Goal: Register for event/course

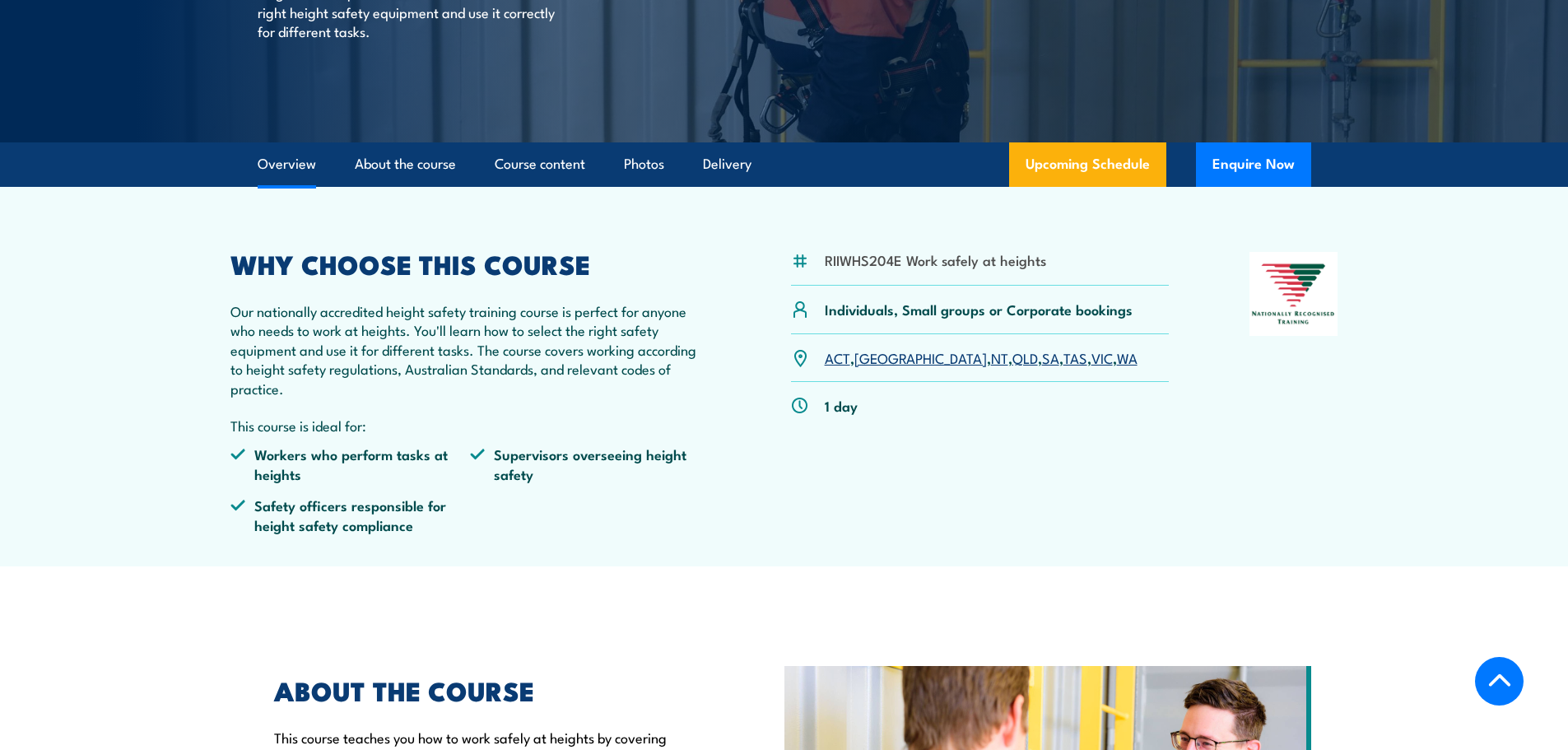
click at [1042, 363] on link "SA" at bounding box center [1050, 357] width 17 height 20
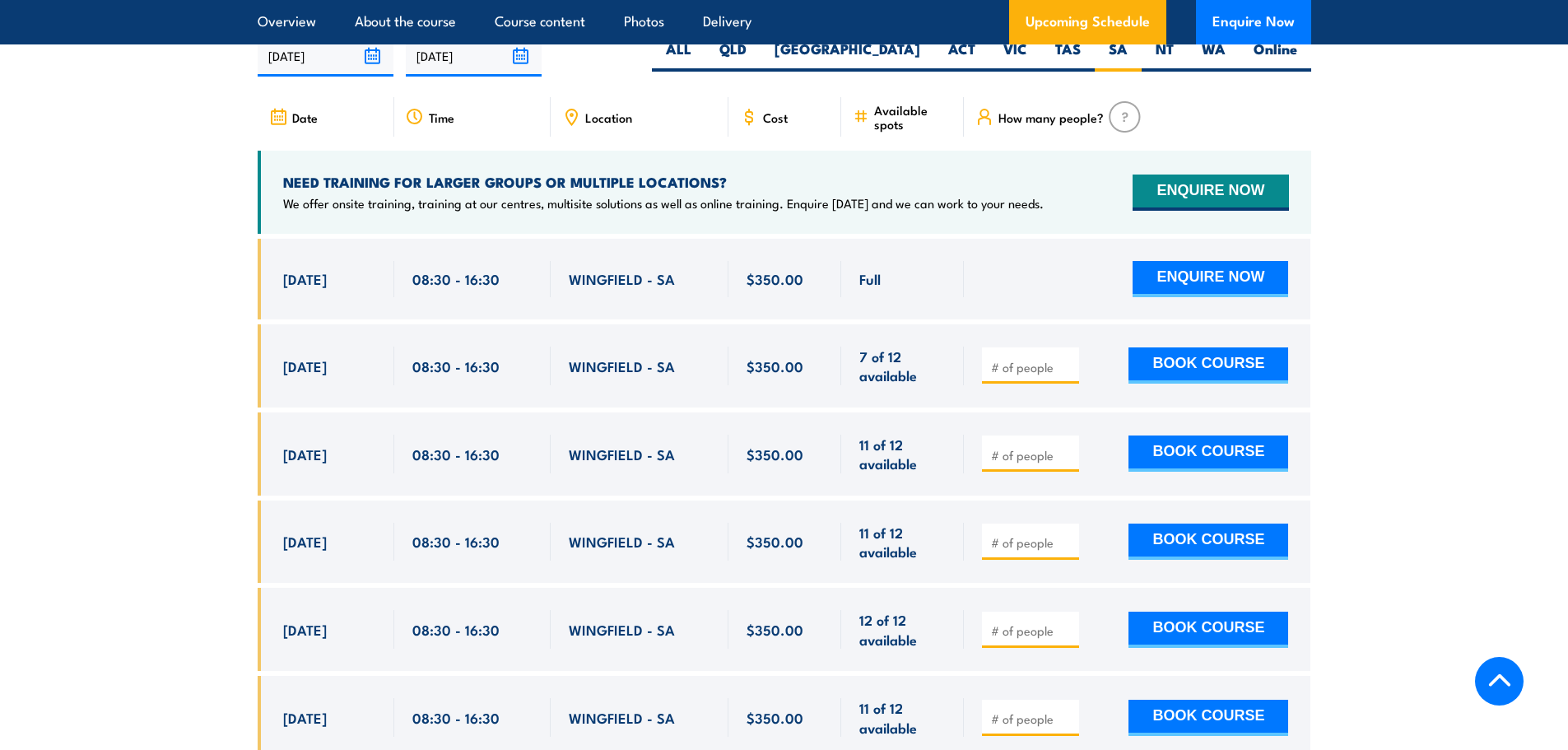
scroll to position [2620, 0]
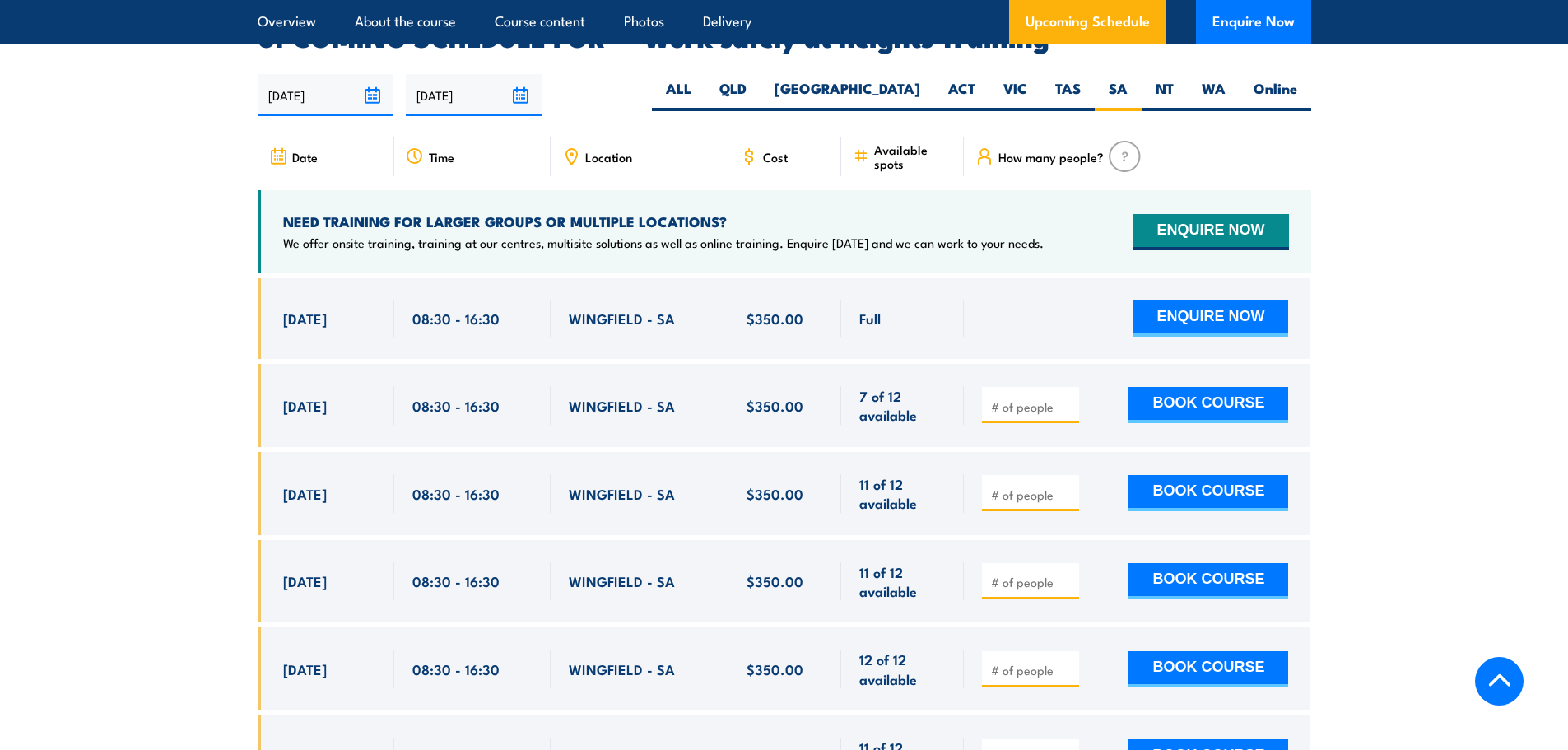
click at [447, 74] on input "[DATE]" at bounding box center [474, 94] width 136 height 42
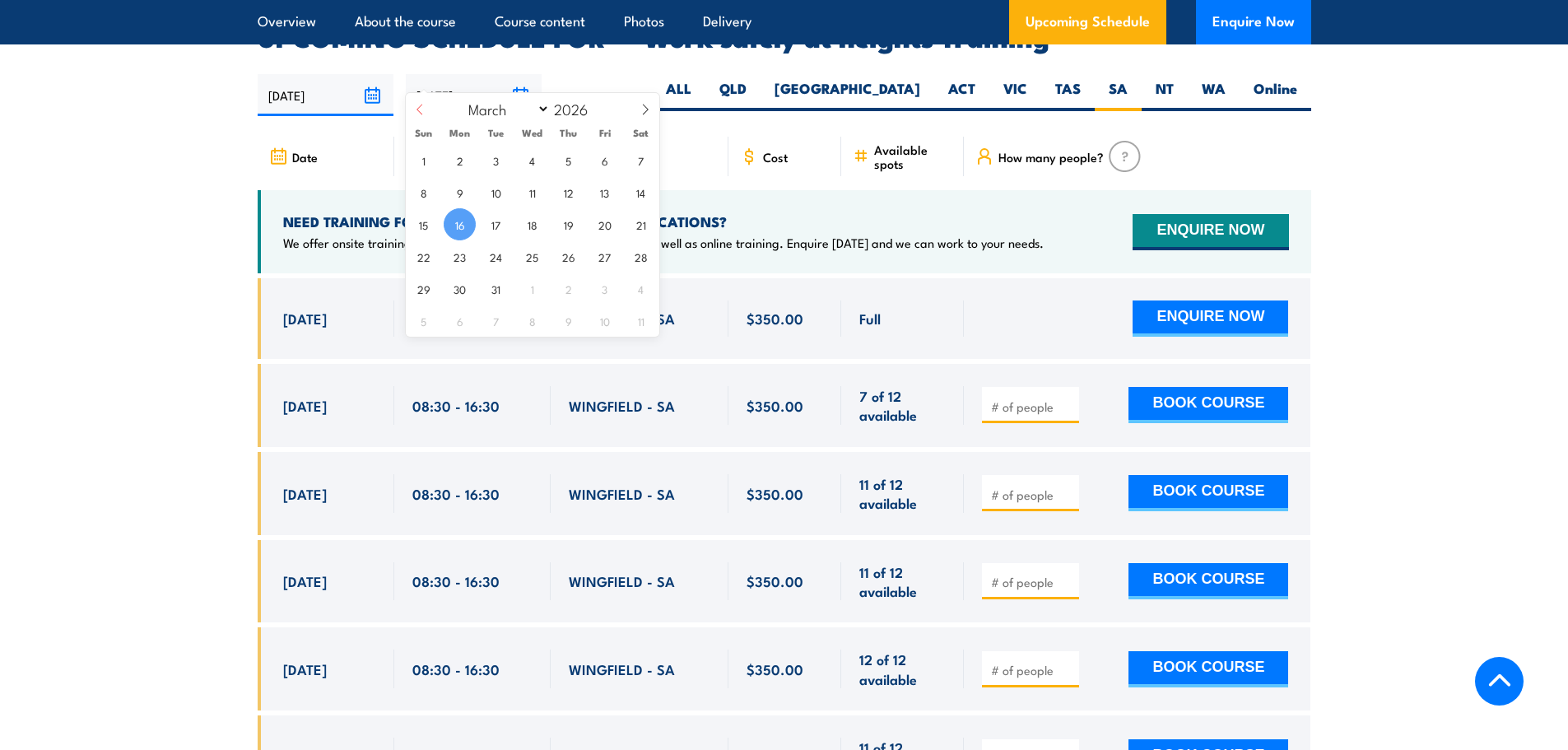
click at [422, 110] on icon at bounding box center [420, 109] width 12 height 12
select select "0"
click at [422, 110] on icon at bounding box center [420, 109] width 12 height 12
type input "2025"
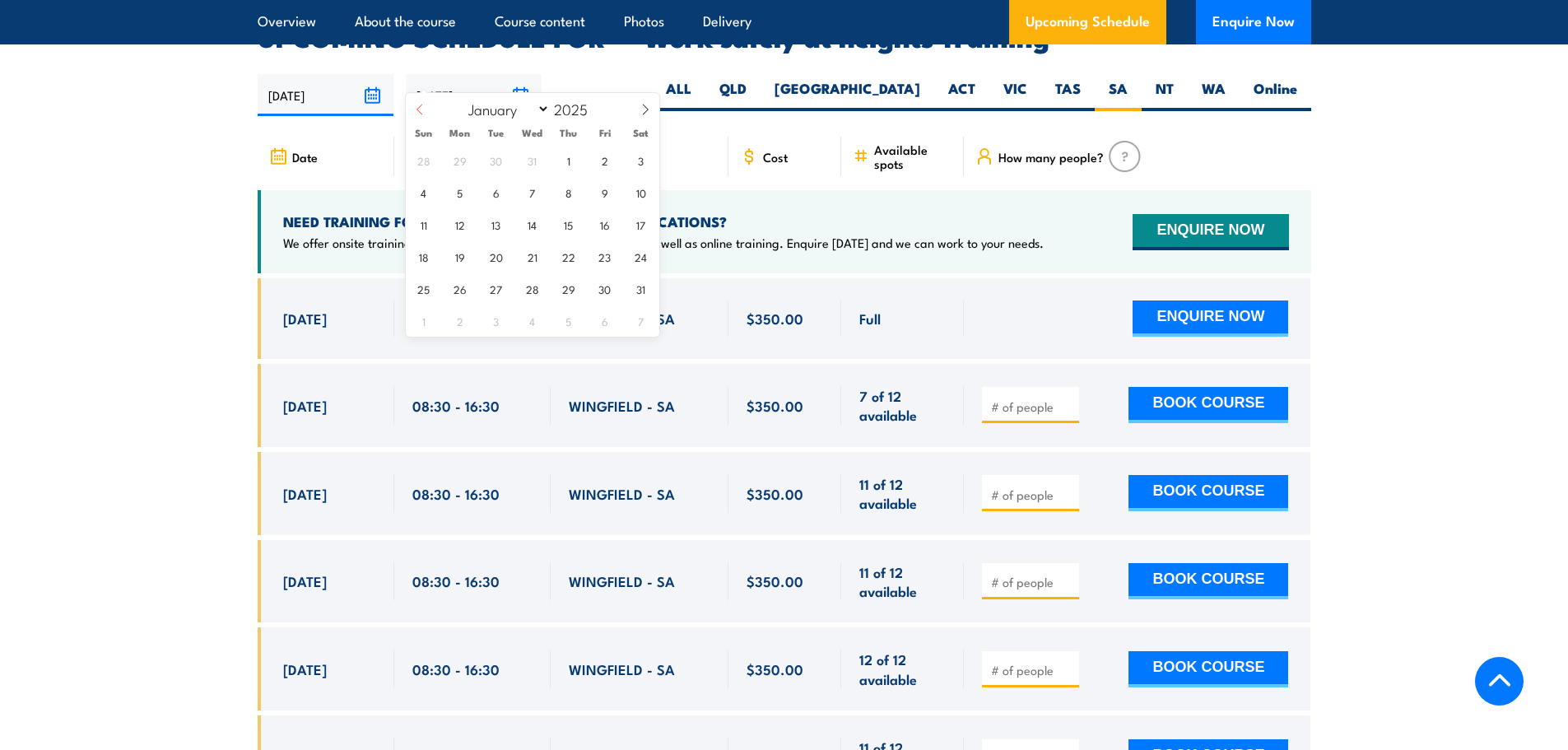
select select "11"
click at [536, 288] on span "31" at bounding box center [532, 288] width 32 height 32
type input "[DATE]"
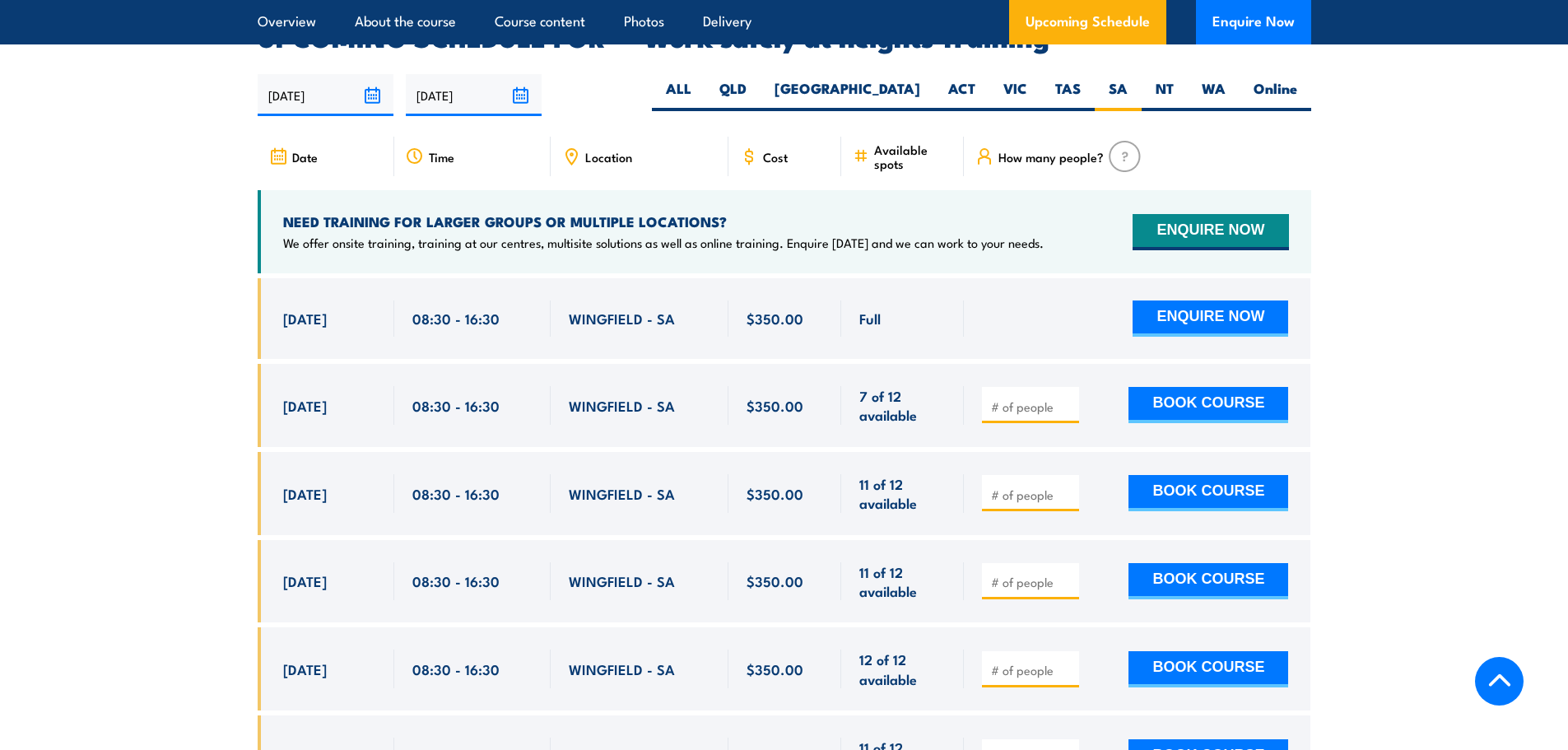
click at [350, 74] on input "[DATE]" at bounding box center [326, 94] width 136 height 42
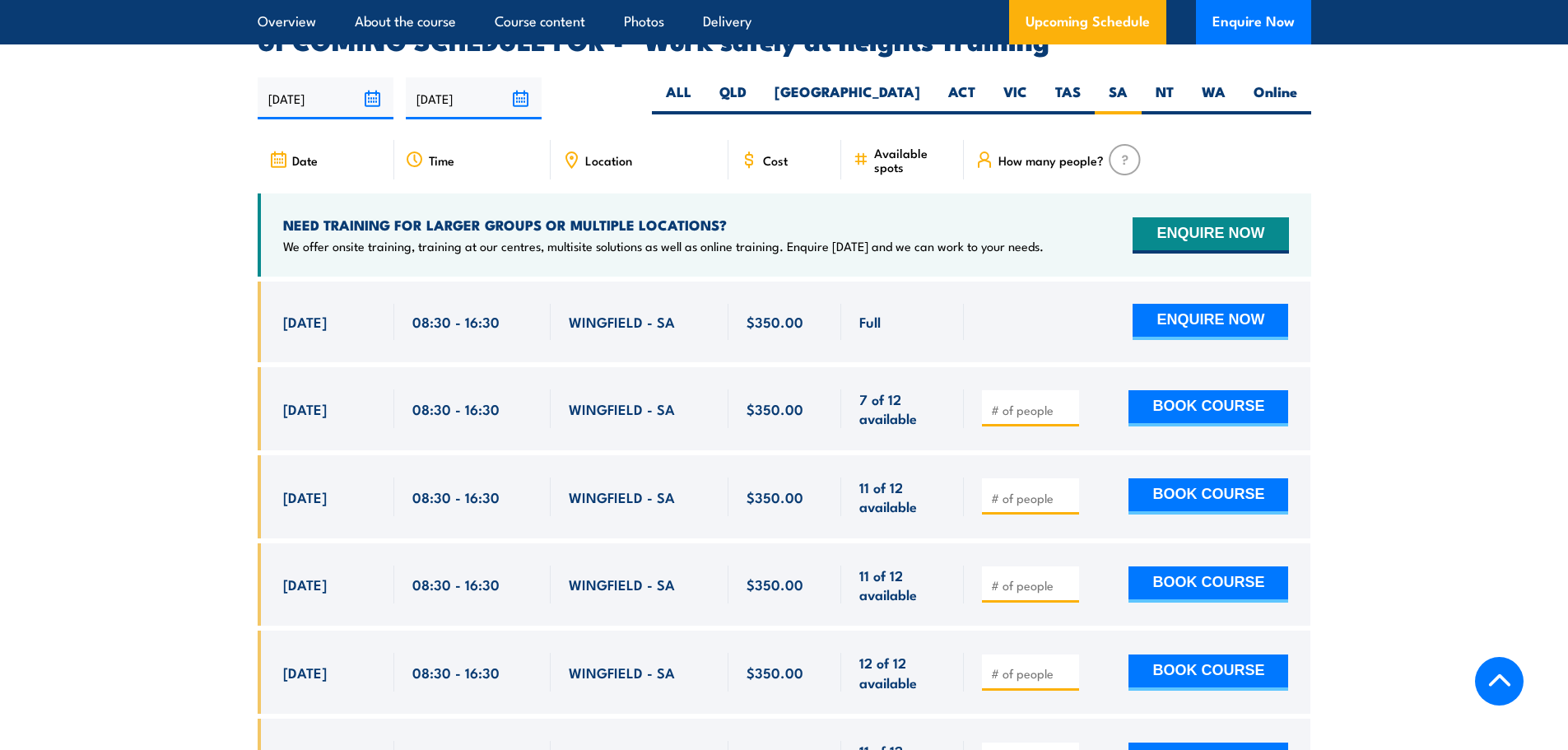
scroll to position [2620, 0]
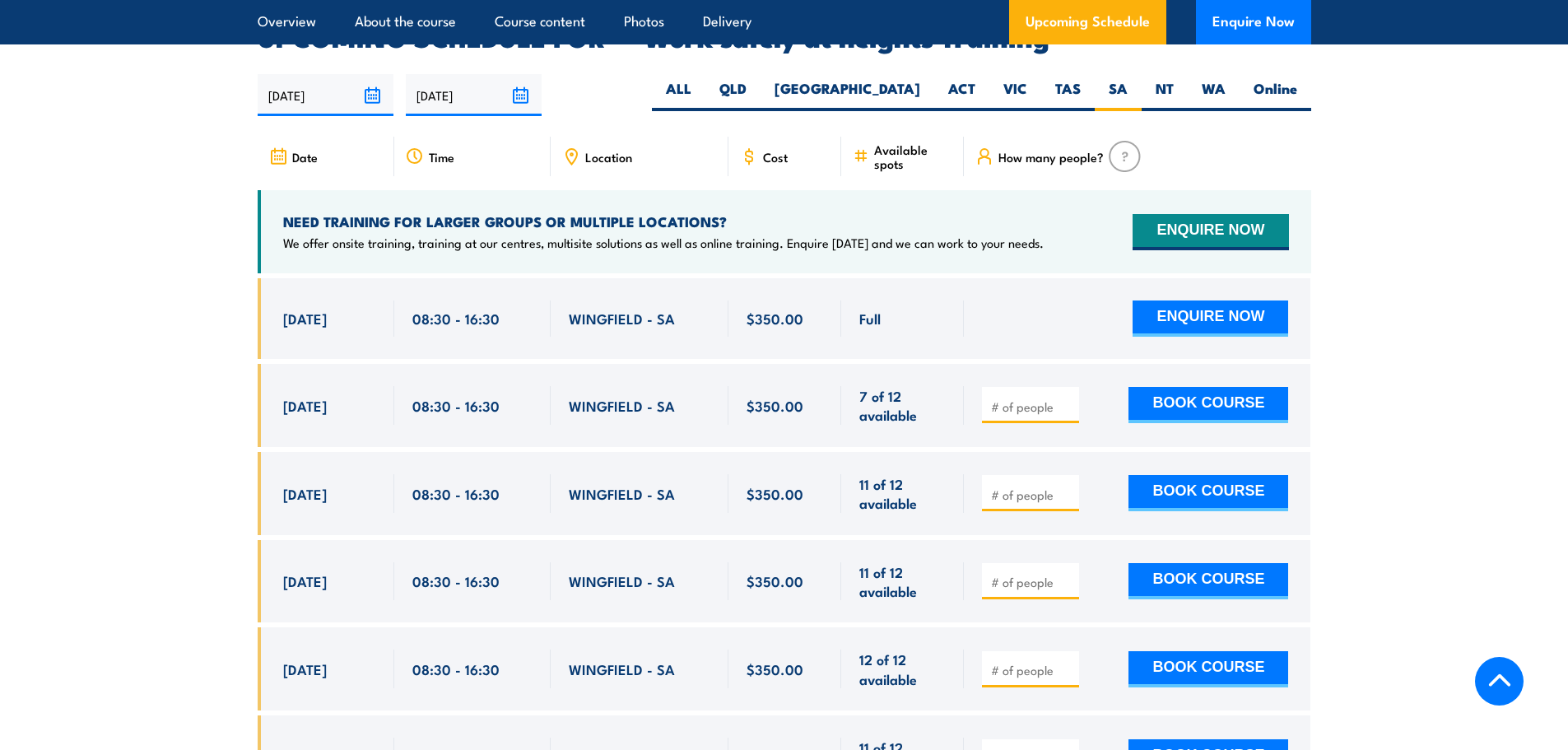
click at [359, 74] on input "[DATE]" at bounding box center [326, 94] width 136 height 42
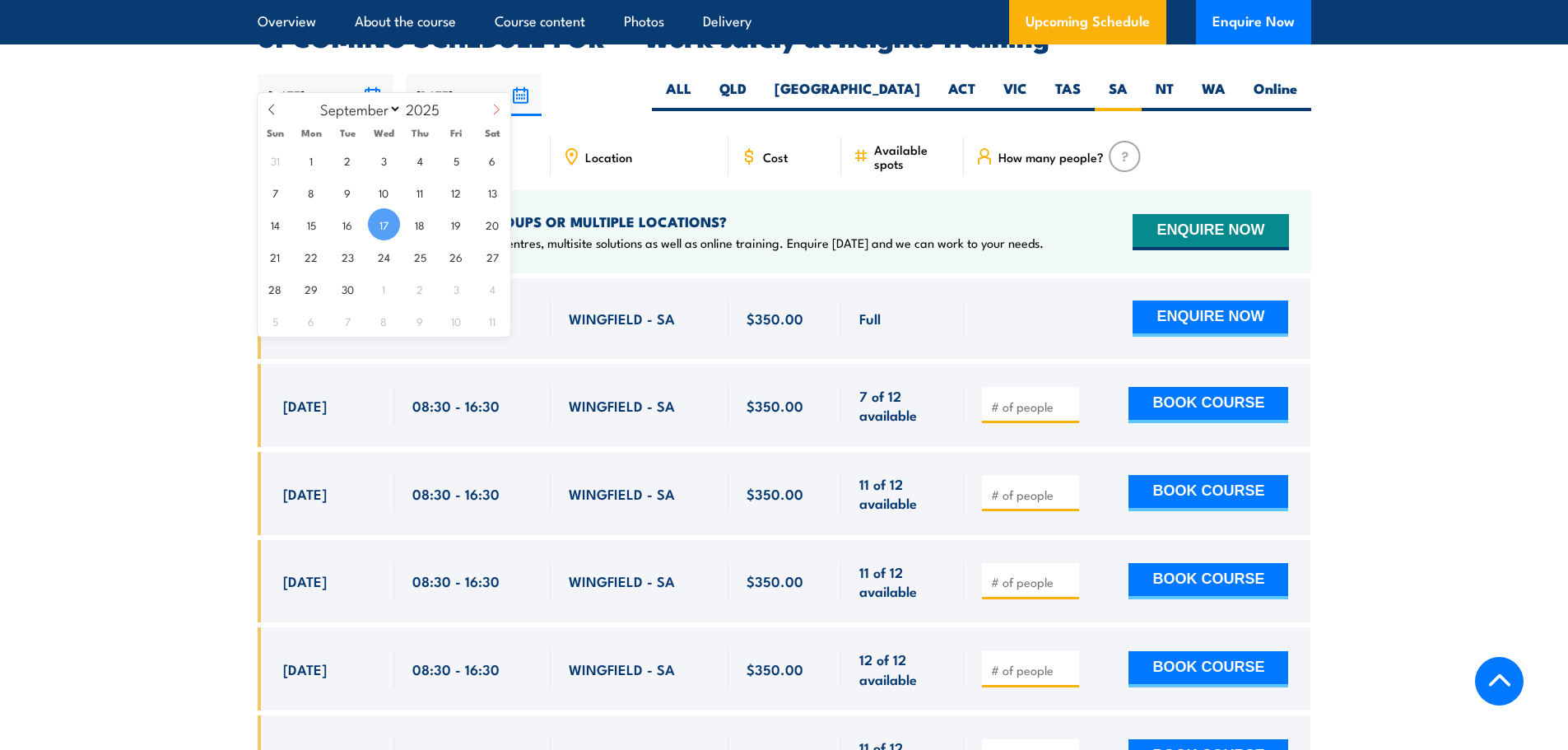
click at [490, 109] on span at bounding box center [496, 115] width 28 height 45
select select "10"
click at [481, 161] on span "1" at bounding box center [492, 160] width 32 height 32
type input "01/11/2025"
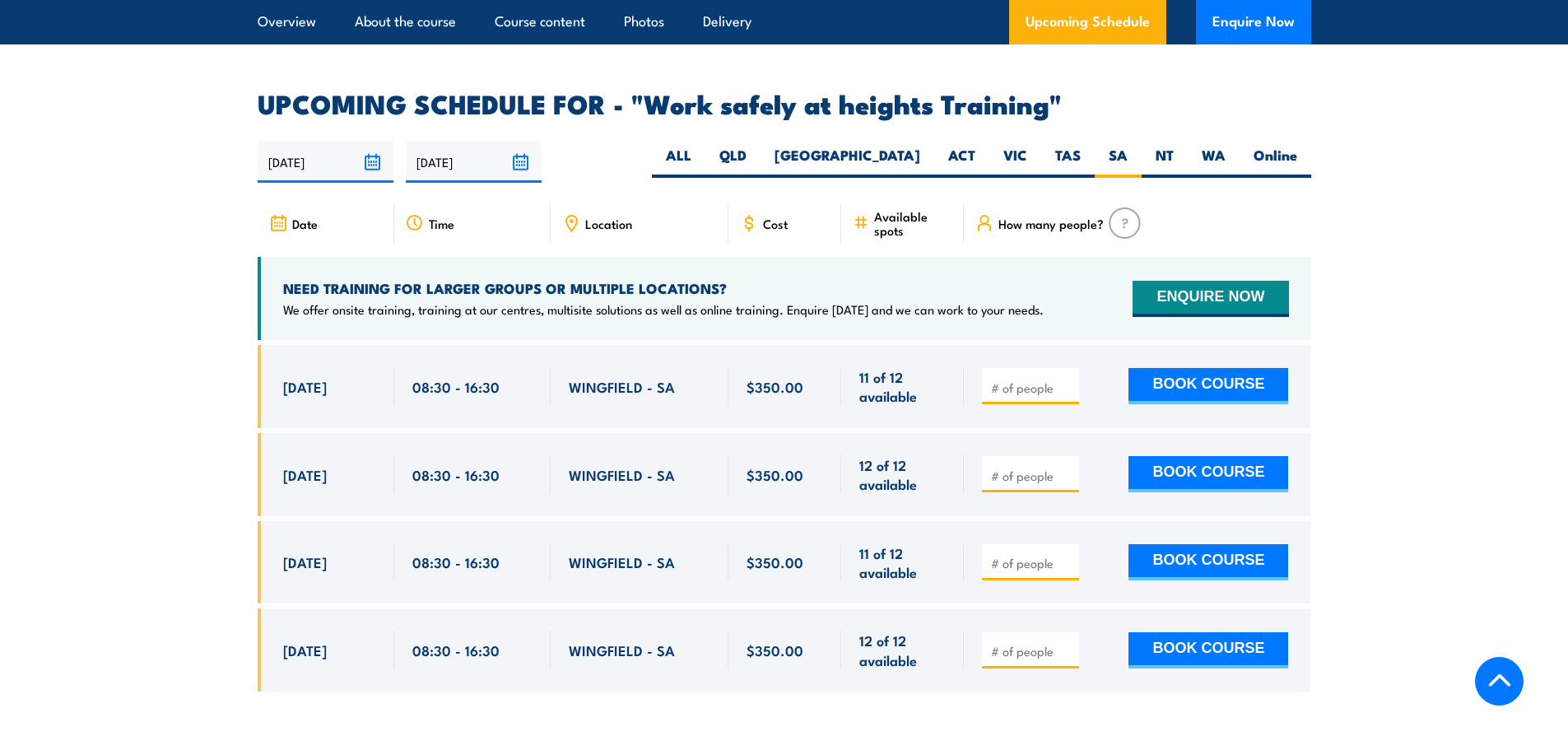
scroll to position [2553, 0]
